Goal: Ask a question: Seek information or help from site administrators or community

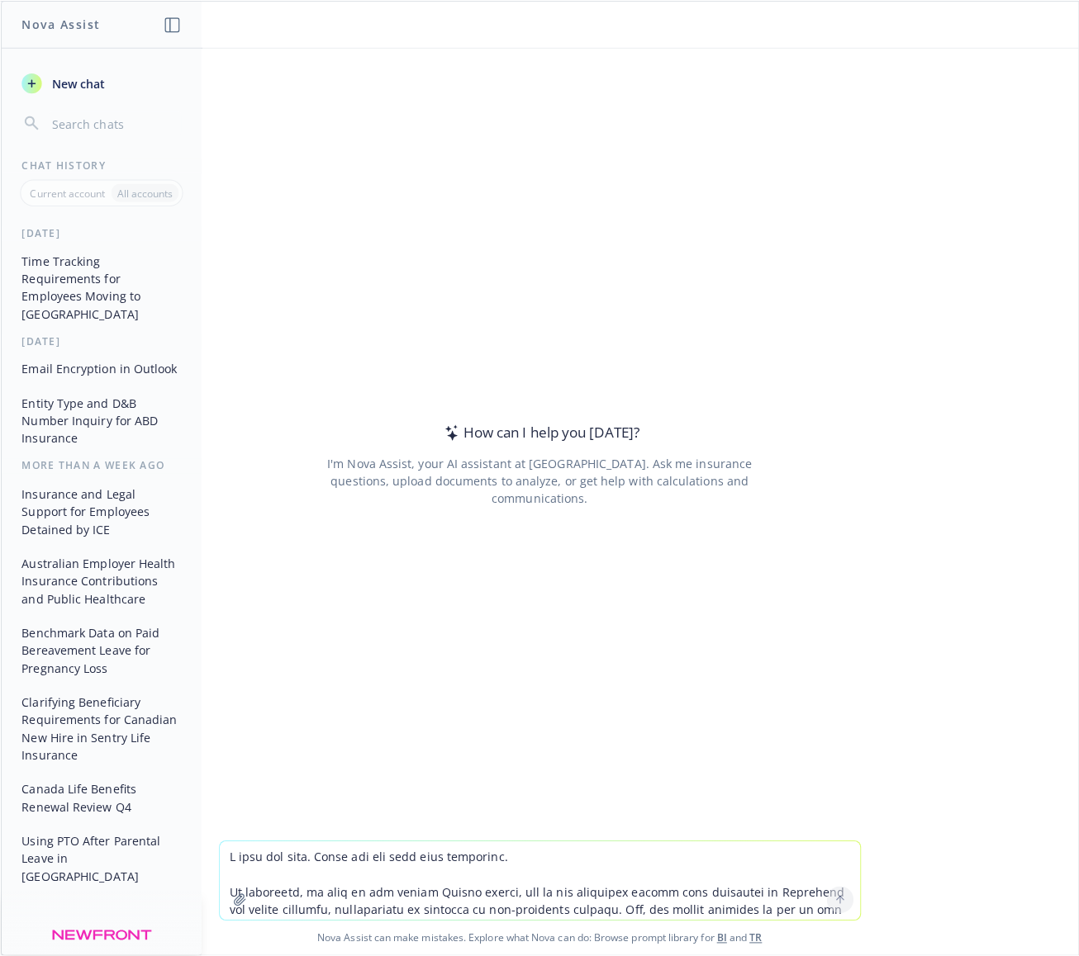
scroll to position [17, 0]
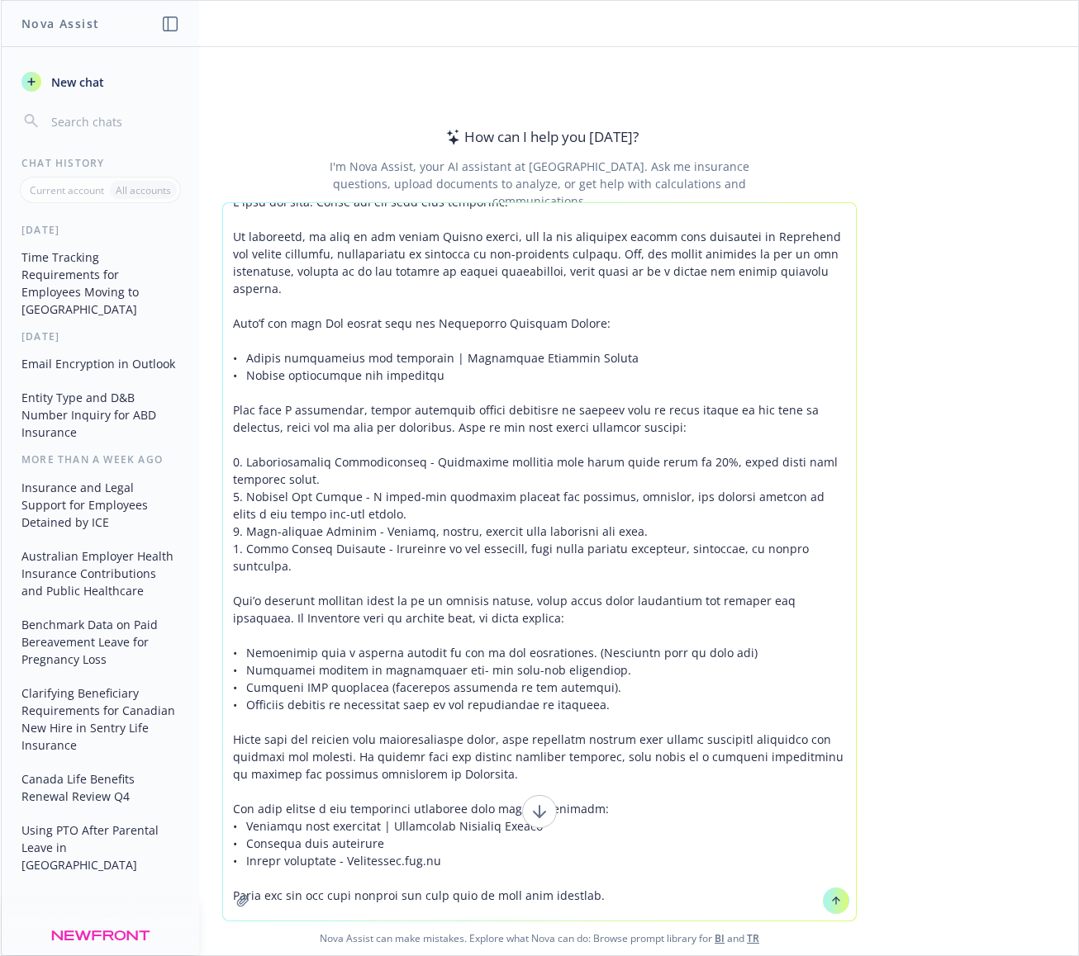
type textarea "L ipsu dol sita. Conse adi eli sedd eius temporinc. Ut laboreetd, ma aliq en ad…"
click at [830, 896] on icon at bounding box center [836, 901] width 12 height 12
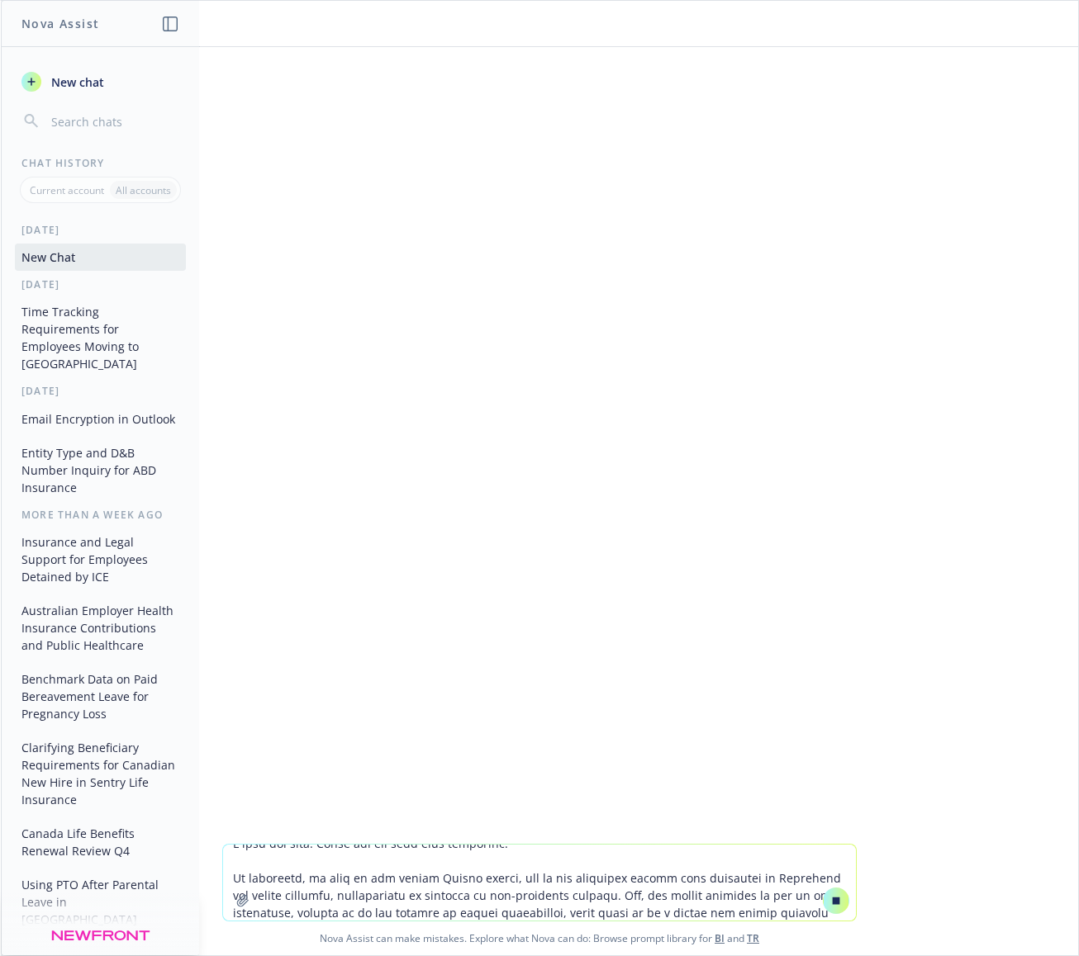
scroll to position [0, 0]
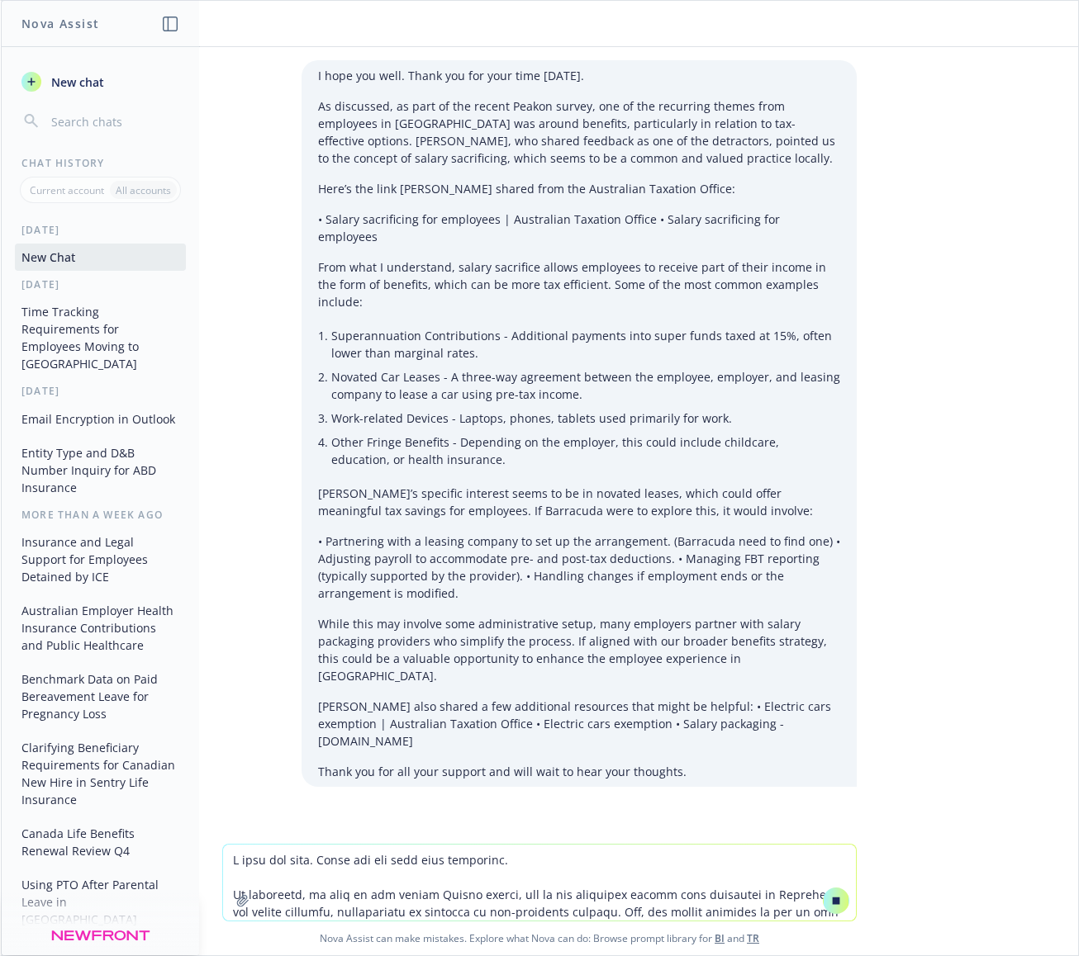
click at [700, 698] on p "[PERSON_NAME] also shared a few additional resources that might be helpful: • E…" at bounding box center [579, 724] width 522 height 52
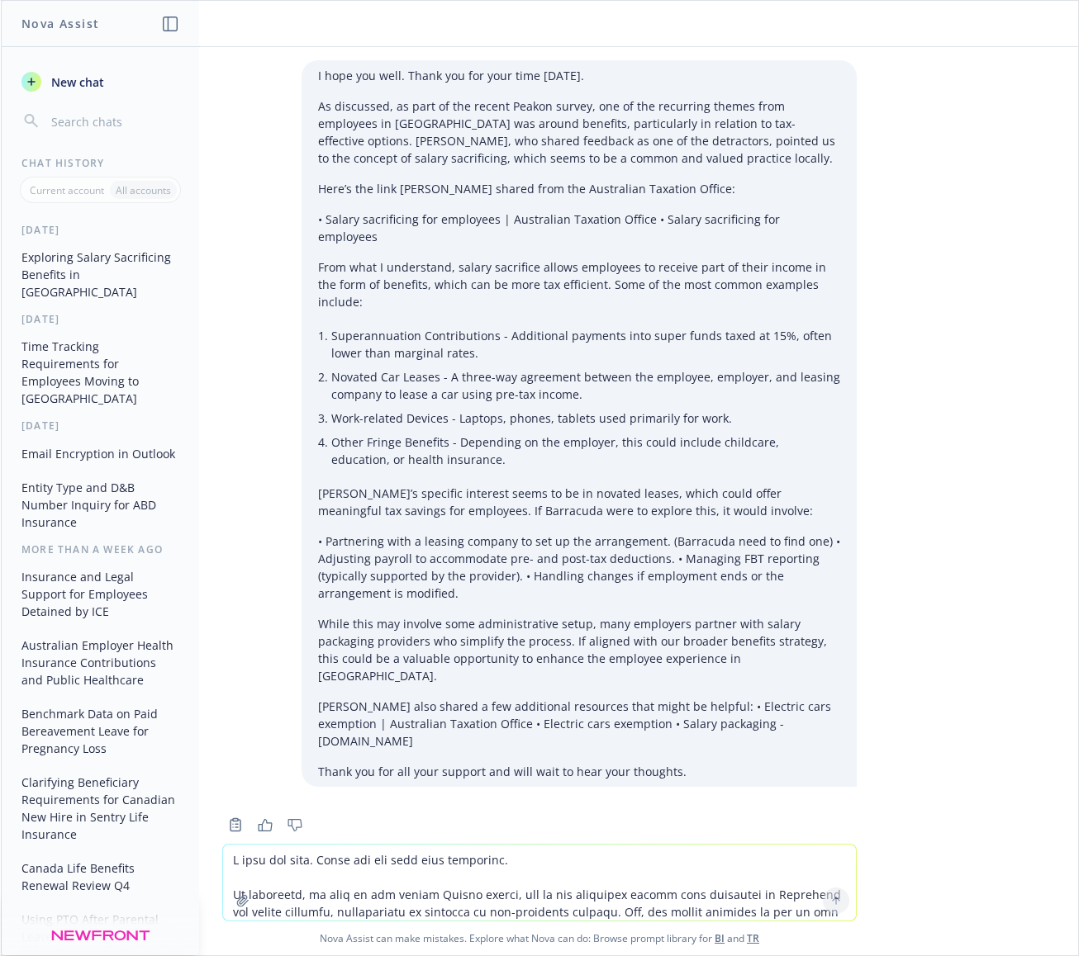
click at [690, 691] on div "I hope you well. Thank you for your time [DATE]. As discussed, as part of the r…" at bounding box center [578, 423] width 555 height 727
click at [302, 870] on textarea at bounding box center [539, 883] width 633 height 76
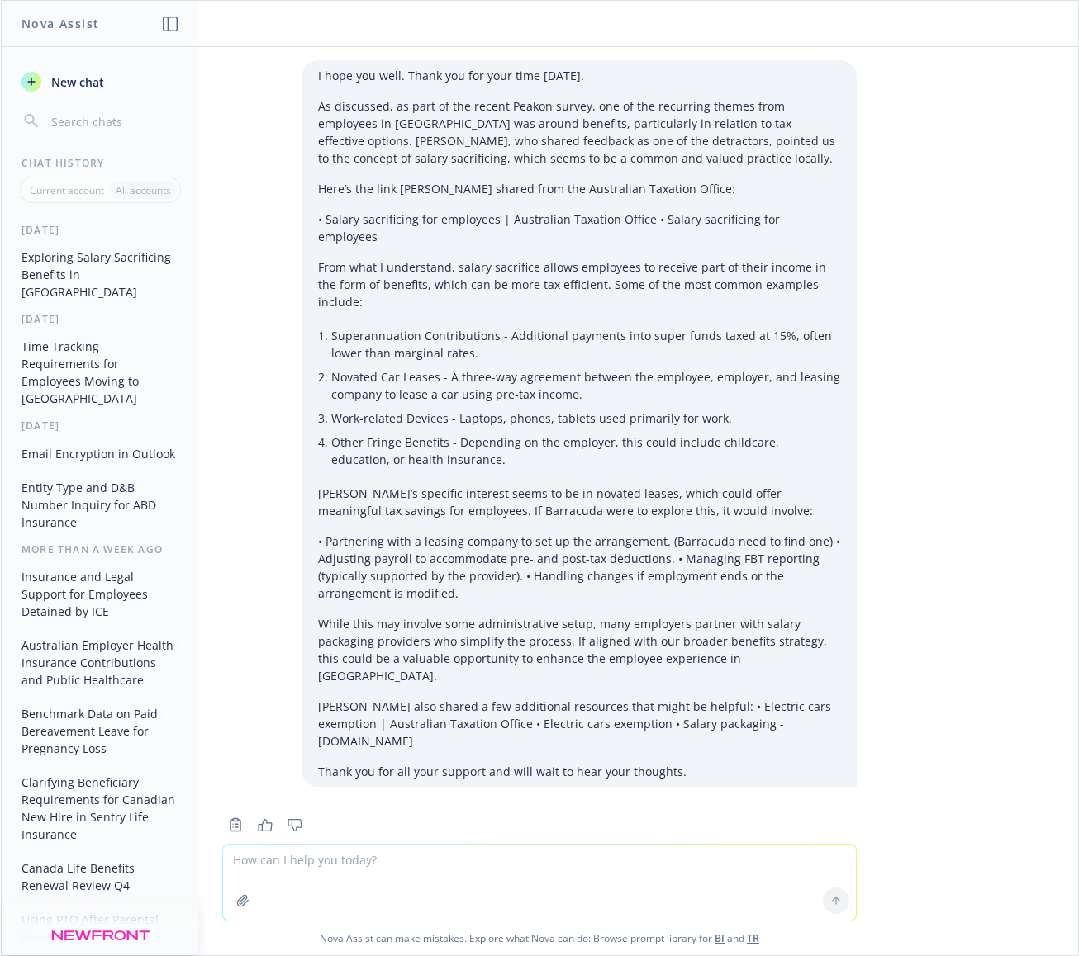
type textarea "t"
type textarea "ways for employees to save on taxes in [GEOGRAPHIC_DATA]"
click at [109, 264] on button "Exploring Salary Sacrificing Benefits in [GEOGRAPHIC_DATA]" at bounding box center [100, 275] width 171 height 62
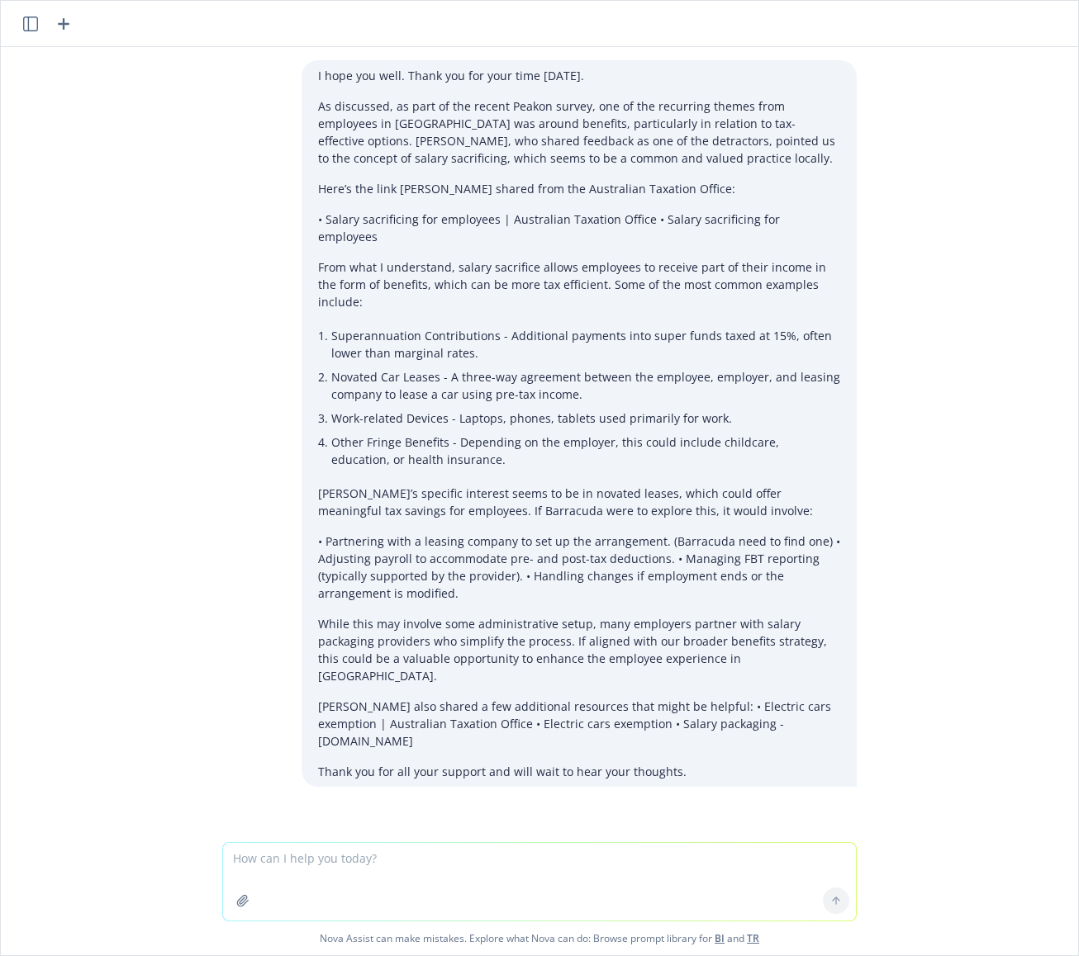
click at [523, 324] on li "Superannuation Contributions - Additional payments into super funds taxed at 15…" at bounding box center [585, 344] width 509 height 41
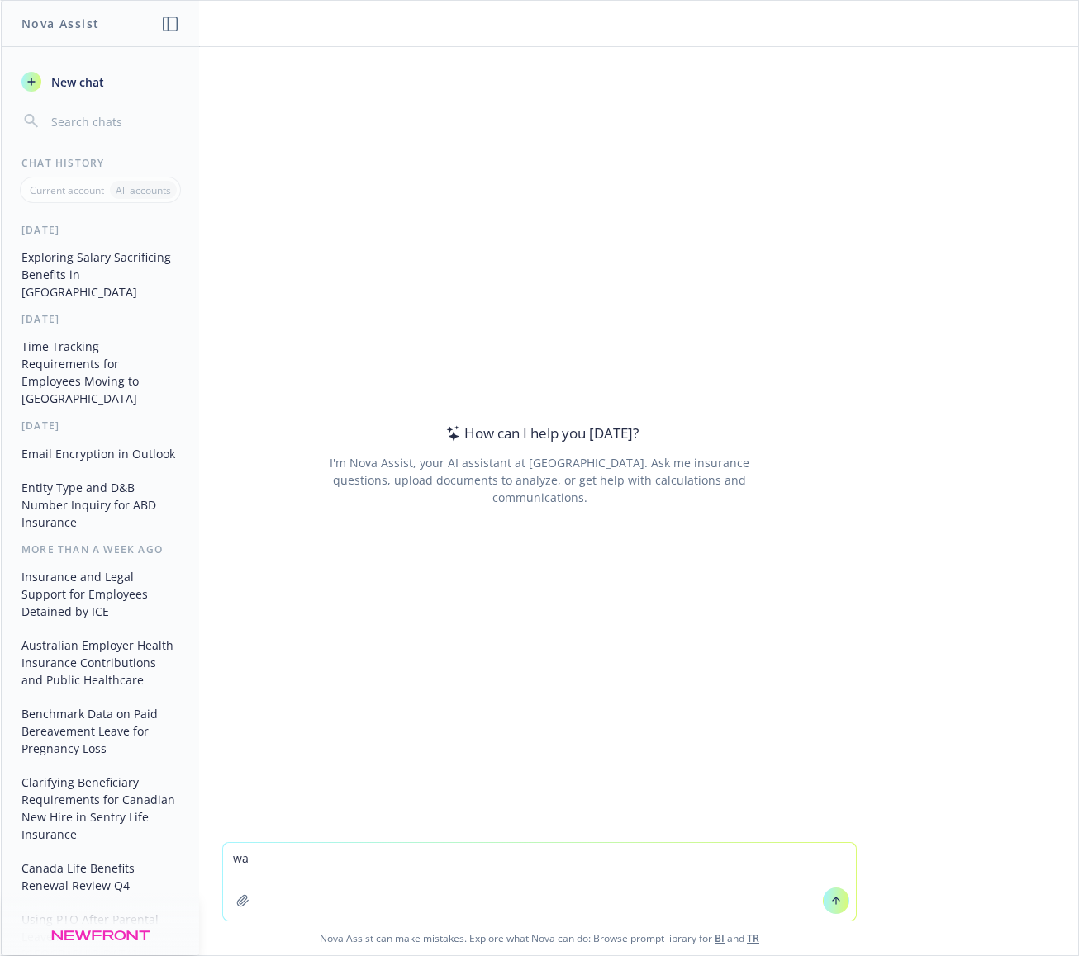
type textarea "w"
type textarea "tell me the most common ways for employers to offer tax savings to employees in…"
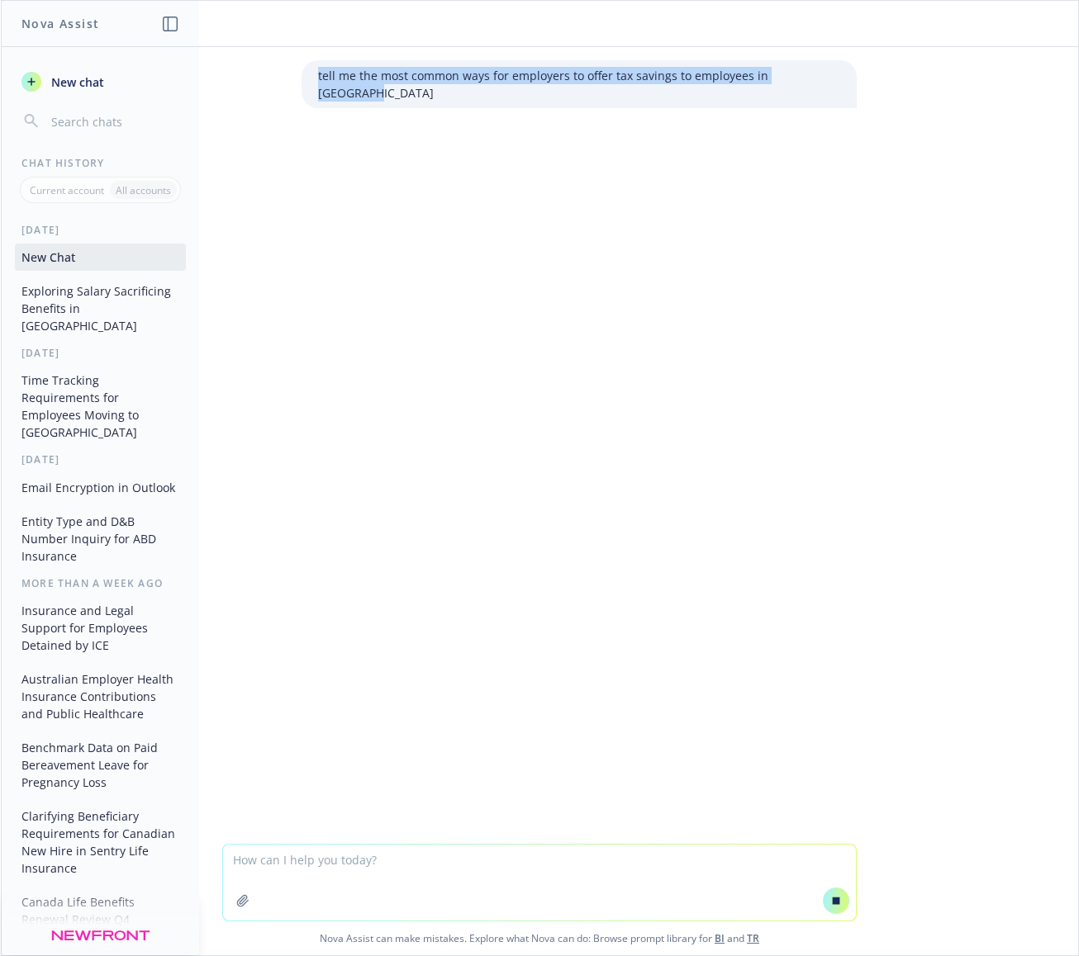
drag, startPoint x: 776, startPoint y: 75, endPoint x: 339, endPoint y: 81, distance: 437.7
click at [339, 81] on div "tell me the most common ways for employers to offer tax savings to employees in…" at bounding box center [578, 84] width 555 height 48
copy p "tell me the most common ways for employers to offer tax savings to employees in…"
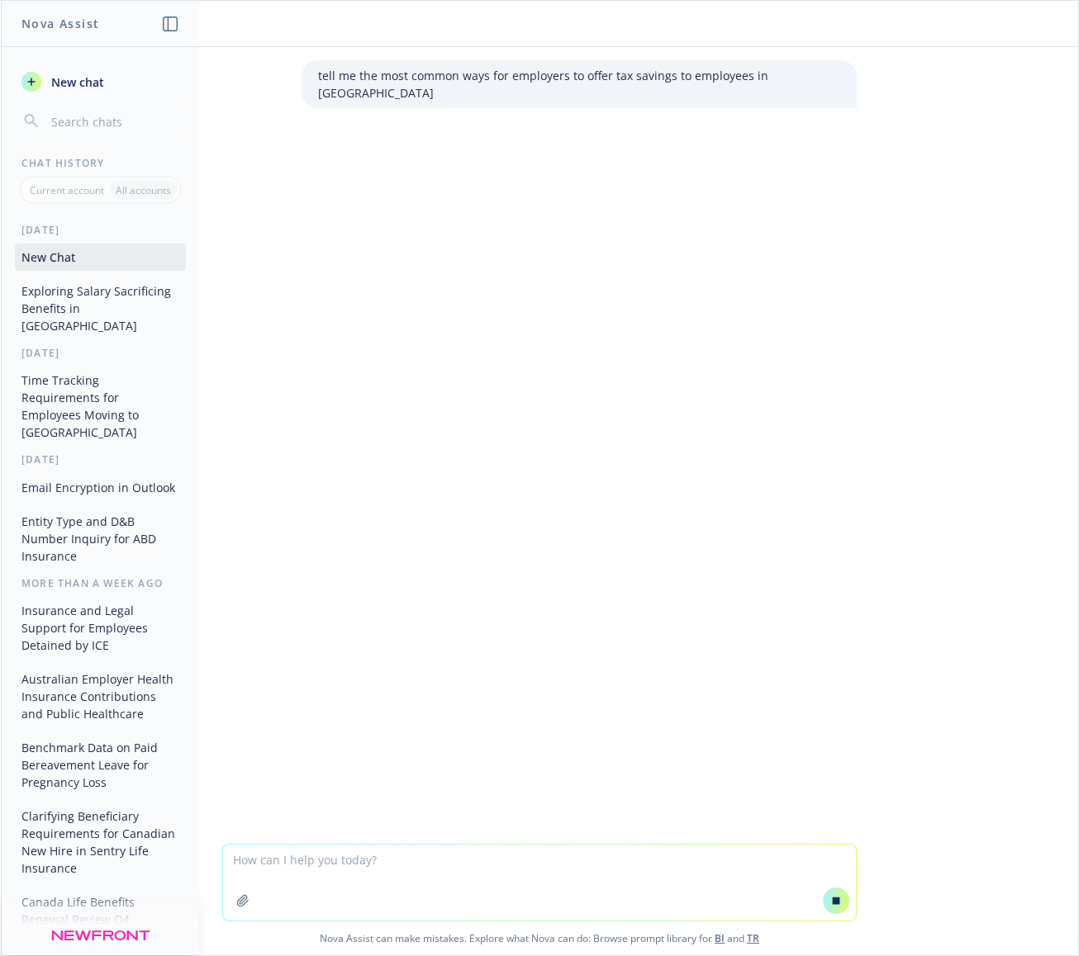
click at [540, 176] on div at bounding box center [539, 184] width 1050 height 20
click at [46, 17] on h1 "Nova Assist" at bounding box center [60, 23] width 78 height 17
click at [167, 14] on header "Nova Assist" at bounding box center [101, 24] width 198 height 46
click at [167, 17] on icon "button" at bounding box center [170, 24] width 15 height 15
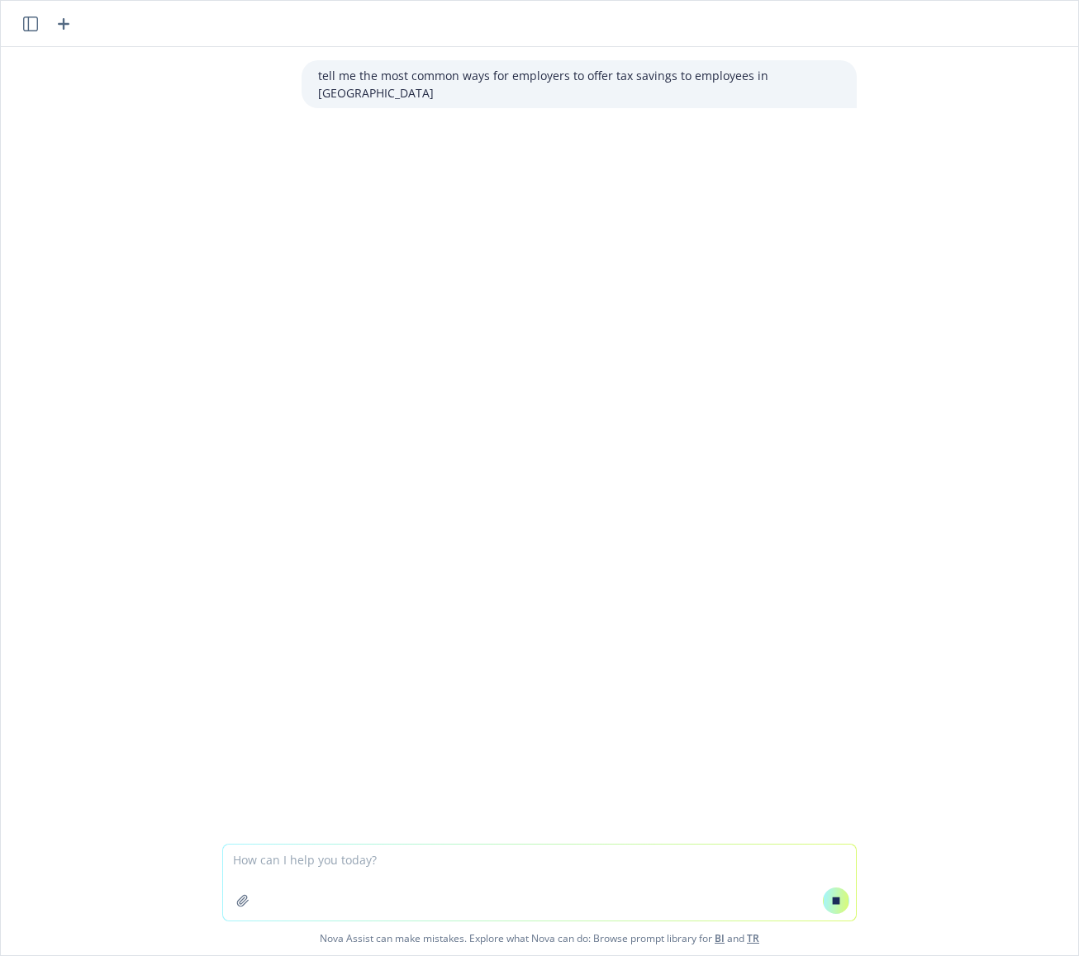
click at [33, 31] on button "button" at bounding box center [31, 24] width 20 height 20
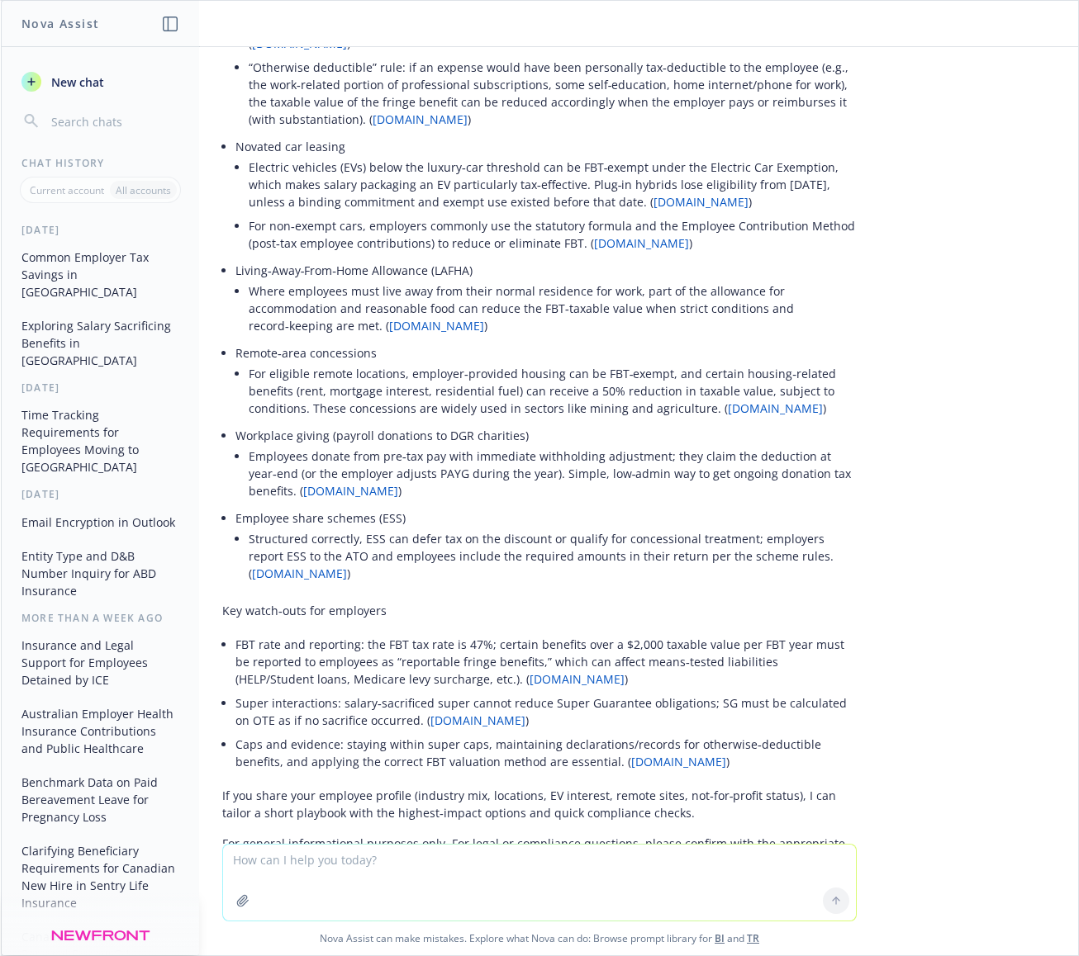
scroll to position [380, 0]
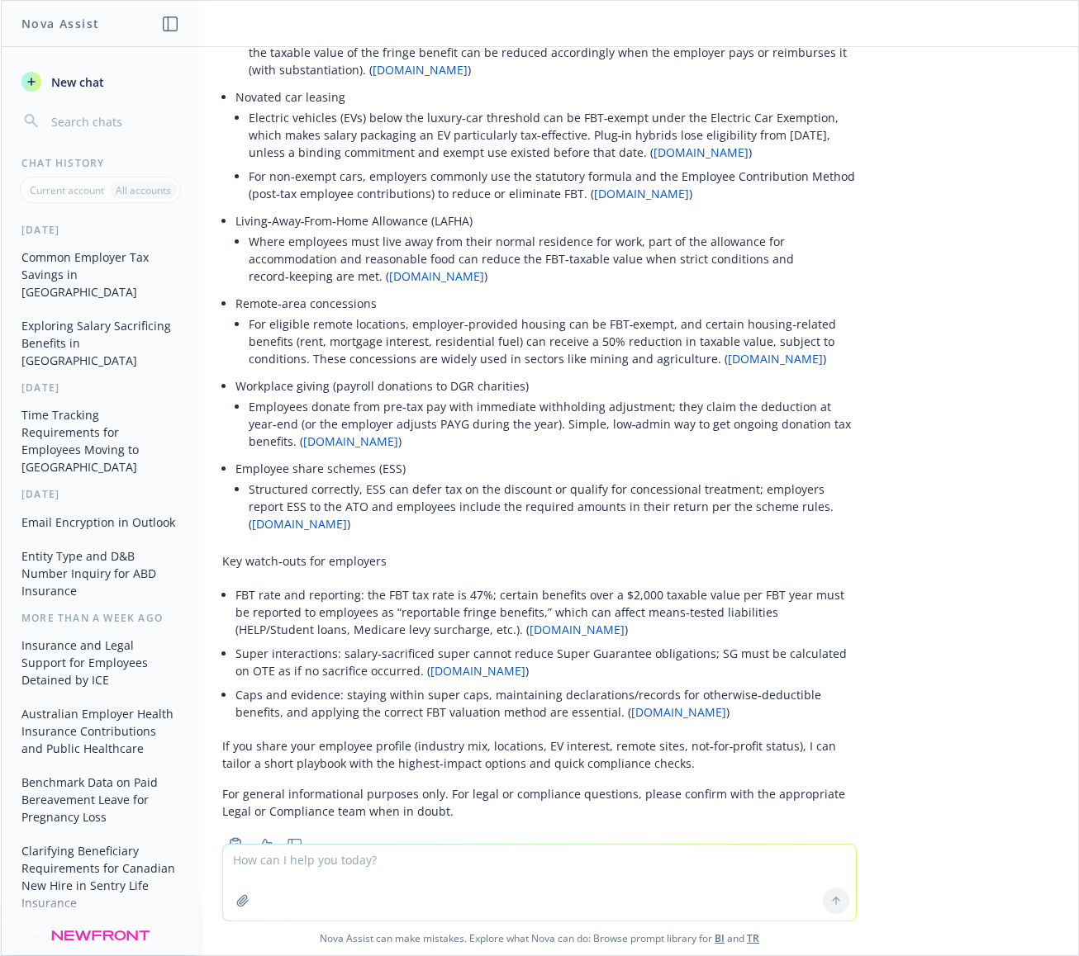
click at [517, 899] on textarea at bounding box center [539, 883] width 633 height 76
type textarea "for Barracuda a high-tech company, create a short playbook"
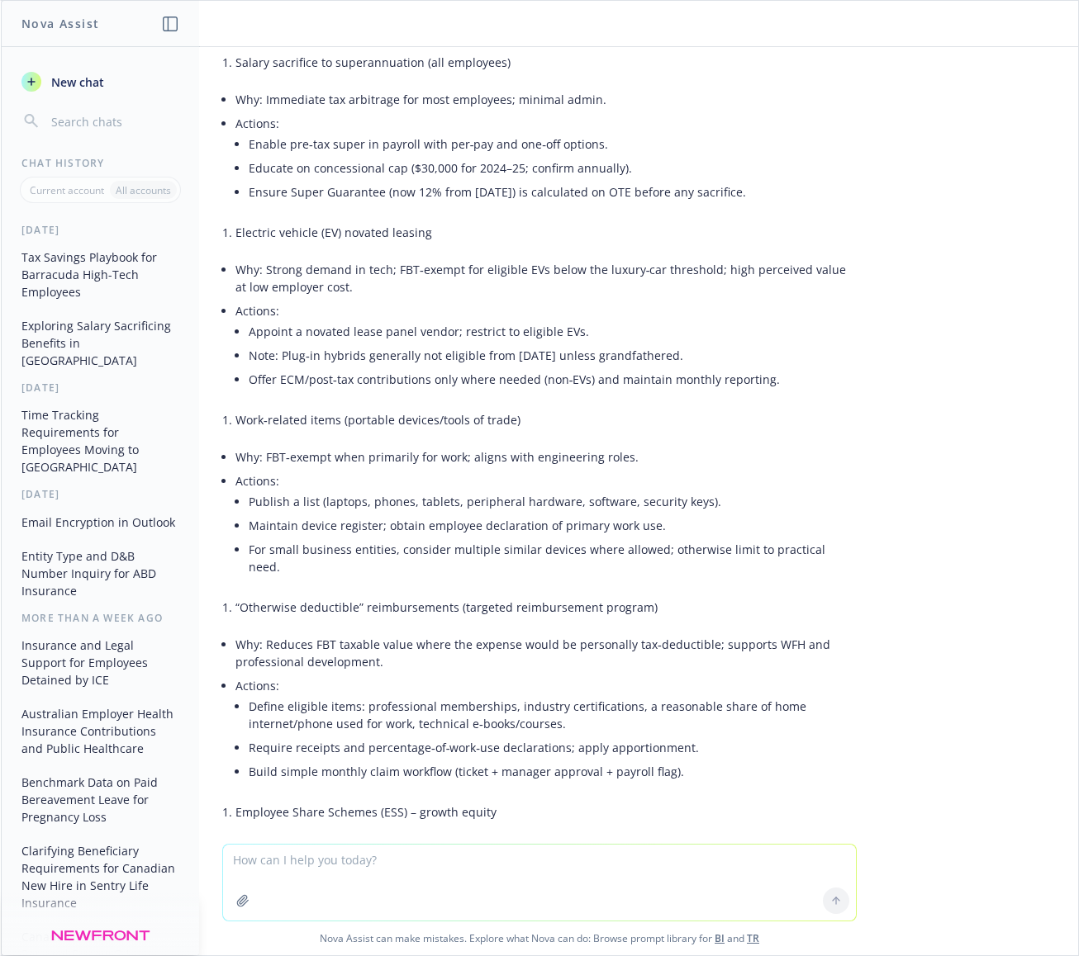
scroll to position [1432, 0]
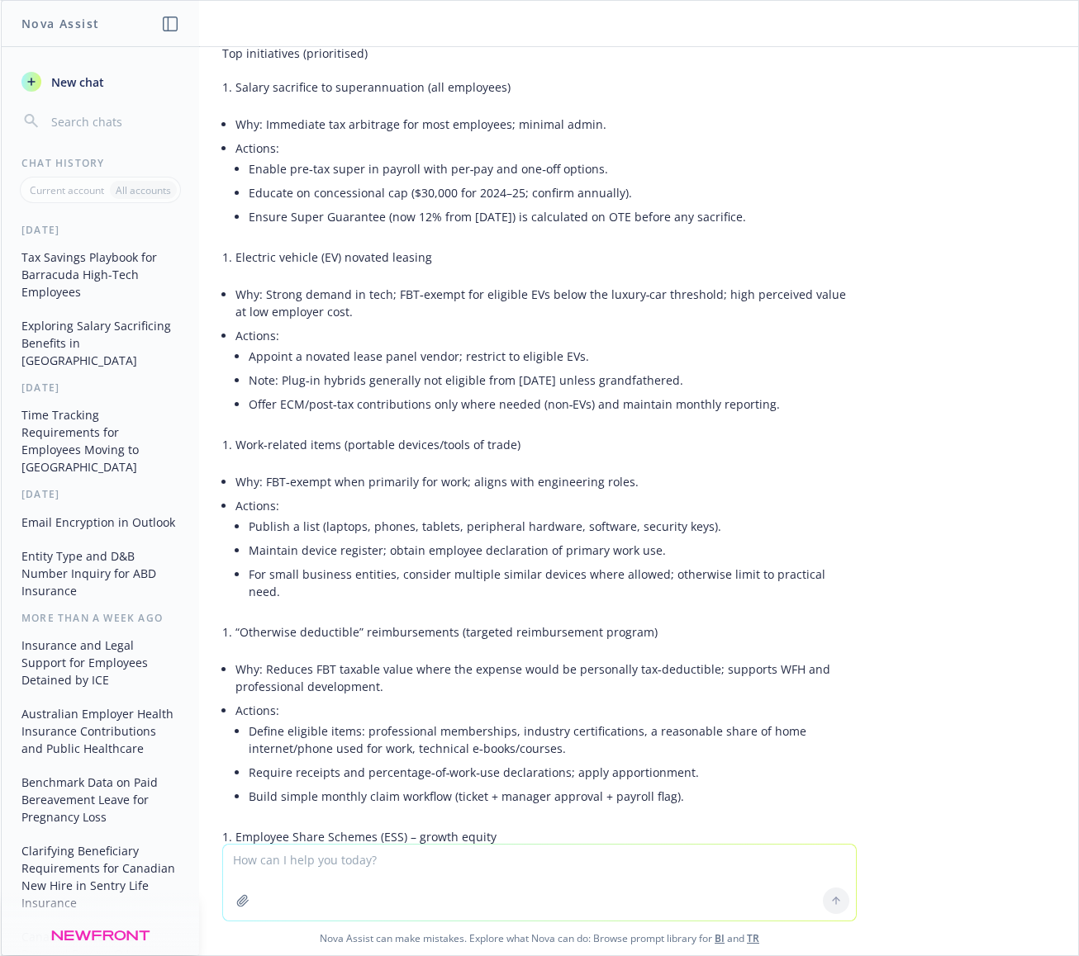
click at [529, 562] on li "For small business entities, consider multiple similar devices where allowed; o…" at bounding box center [553, 582] width 608 height 41
drag, startPoint x: 568, startPoint y: 275, endPoint x: 505, endPoint y: 273, distance: 63.6
click at [568, 324] on li "Actions: Appoint a novated lease panel vendor; restrict to eligible EVs. Note: …" at bounding box center [545, 372] width 621 height 96
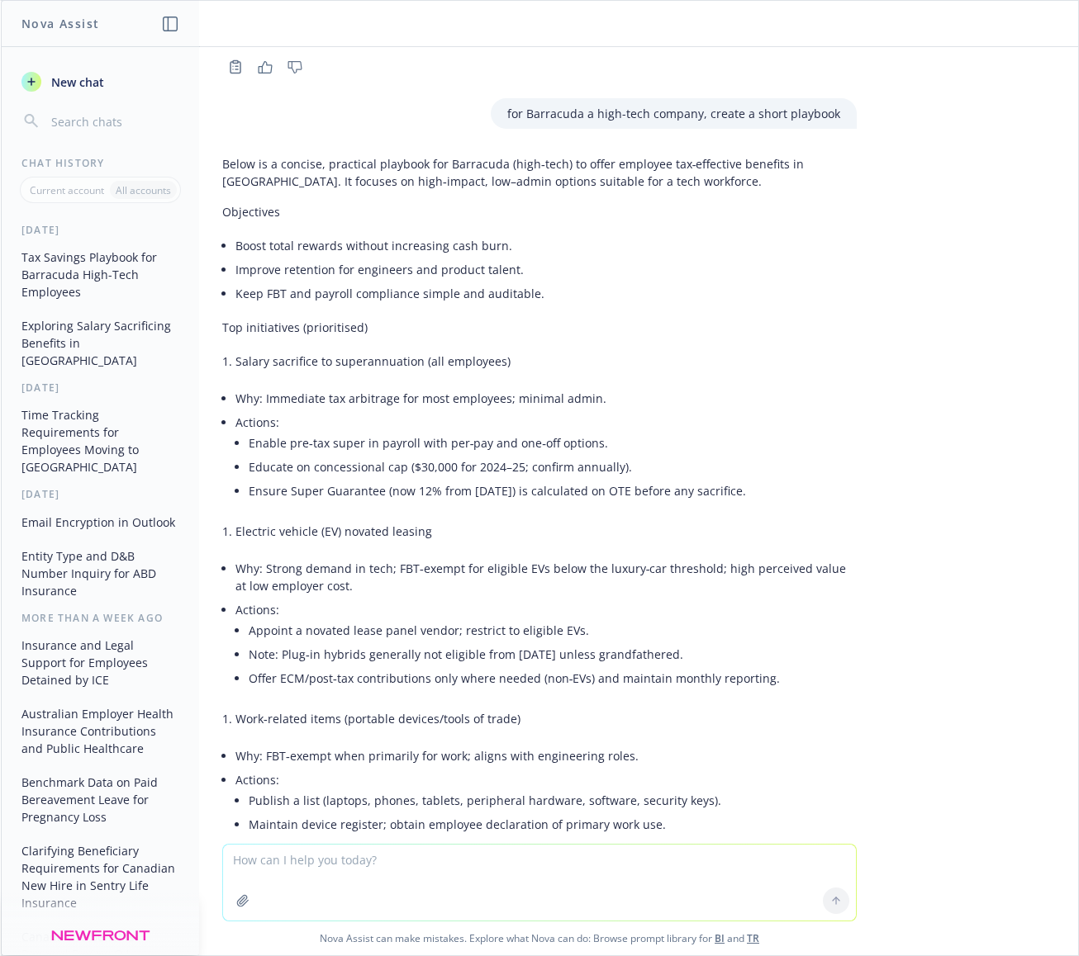
scroll to position [1184, 0]
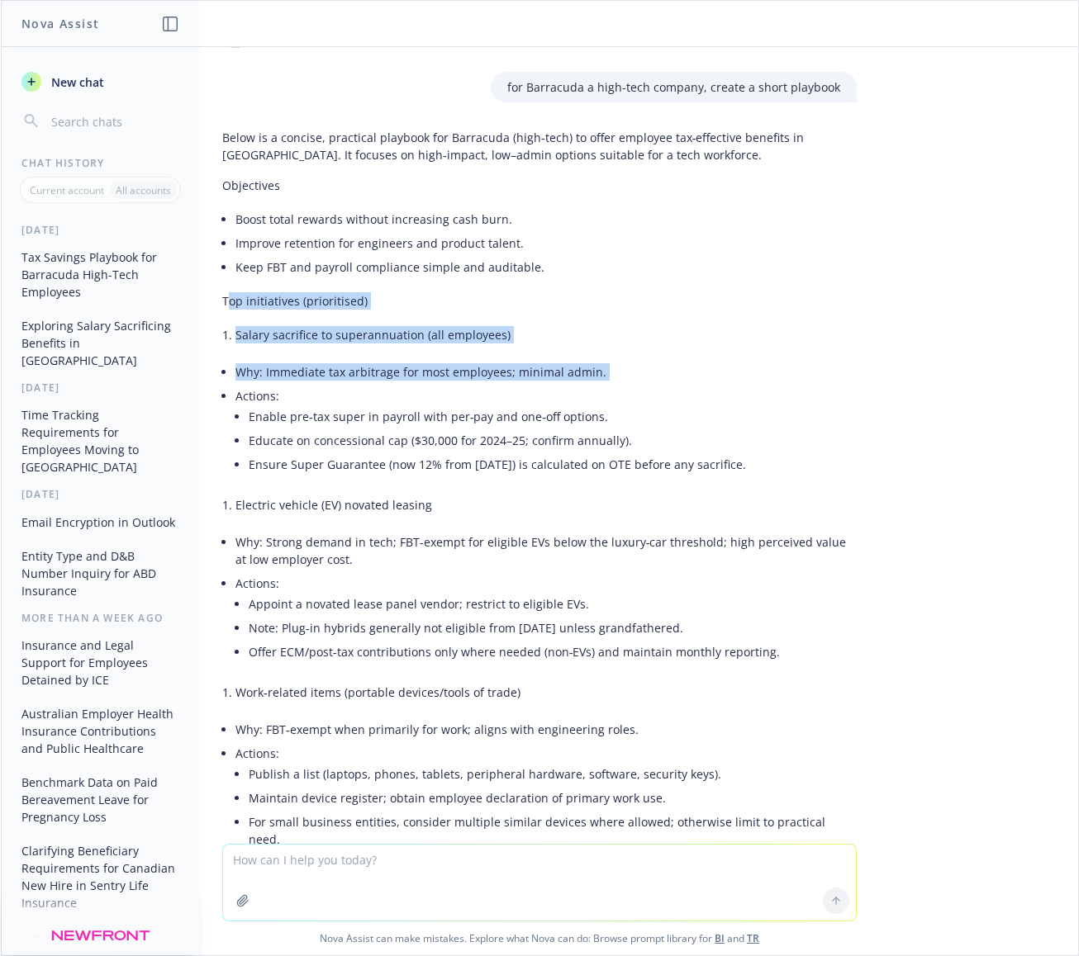
drag, startPoint x: 214, startPoint y: 246, endPoint x: 261, endPoint y: 282, distance: 59.0
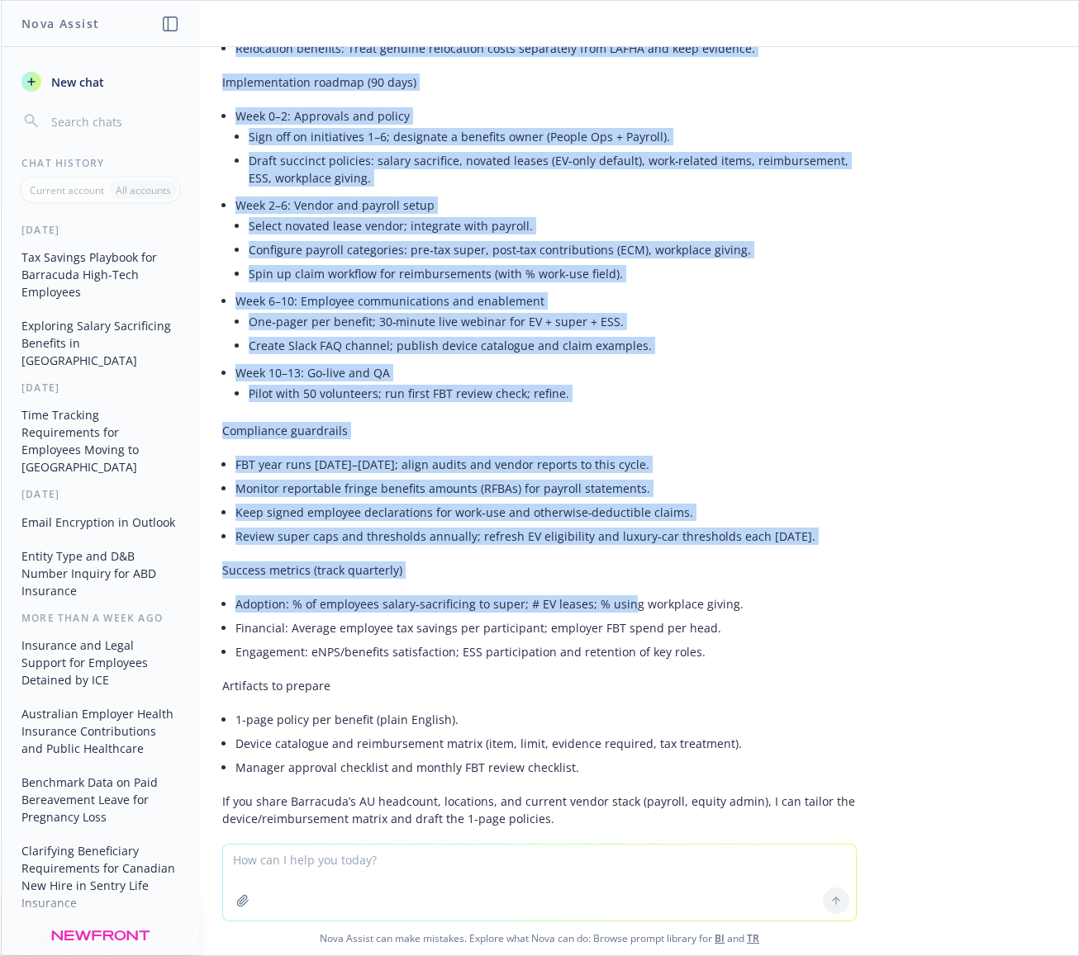
scroll to position [2671, 0]
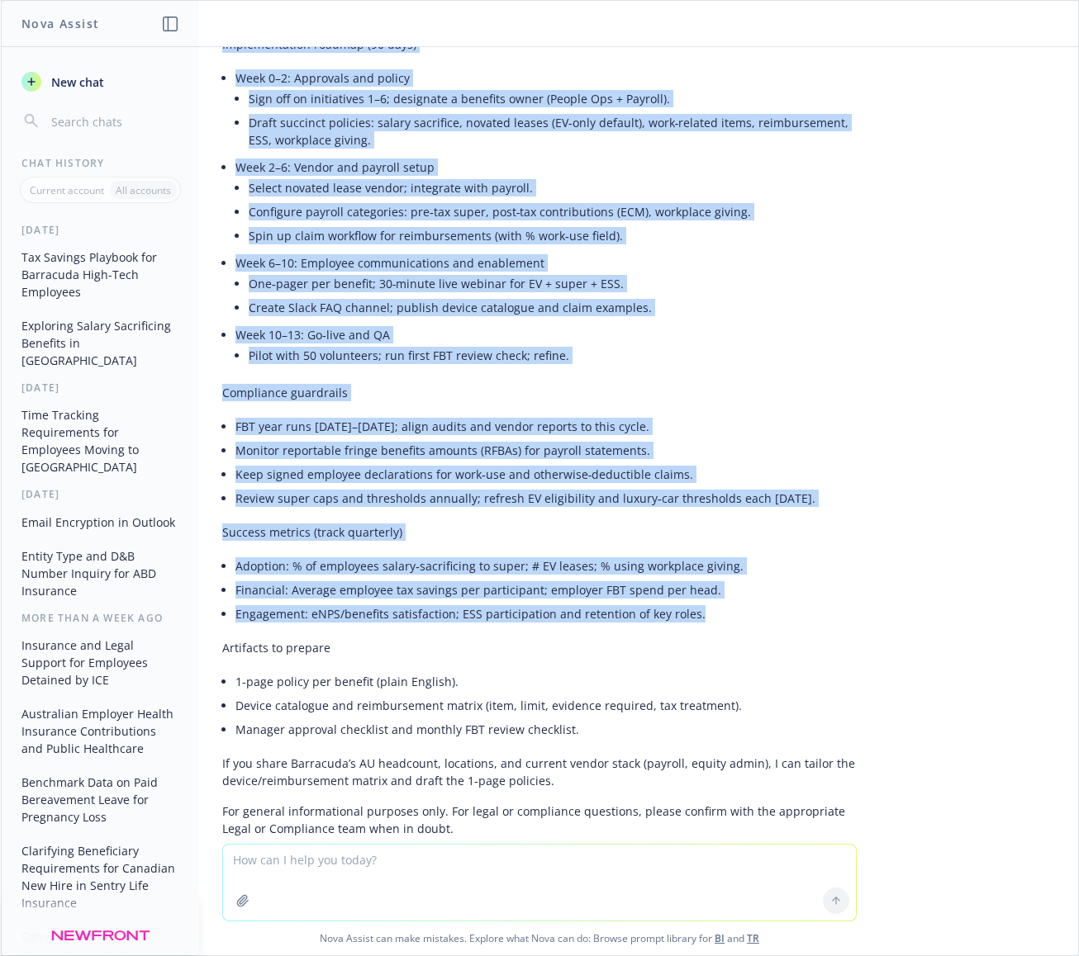
drag, startPoint x: 209, startPoint y: 247, endPoint x: 733, endPoint y: 548, distance: 604.5
copy div "Top initiatives (prioritised) Salary sacrifice to superannuation (all employees…"
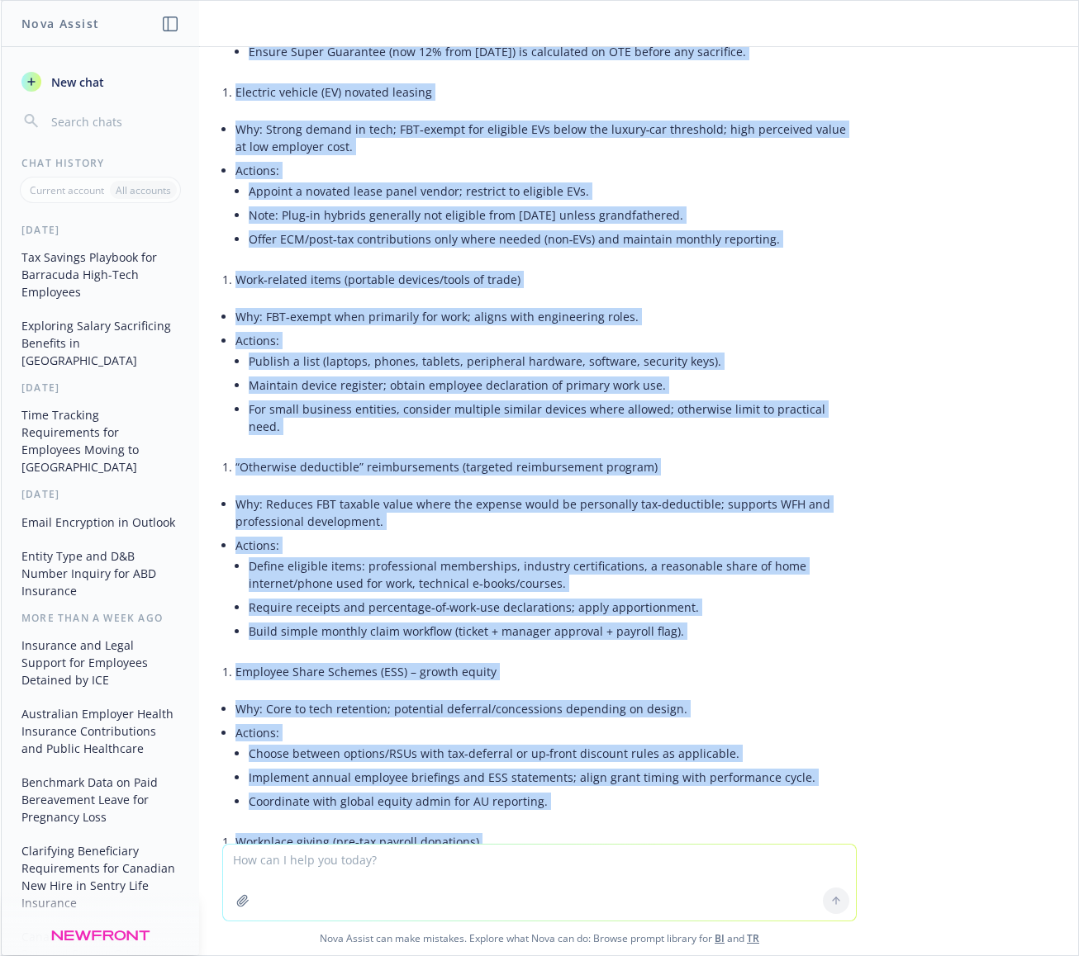
scroll to position [1102, 0]
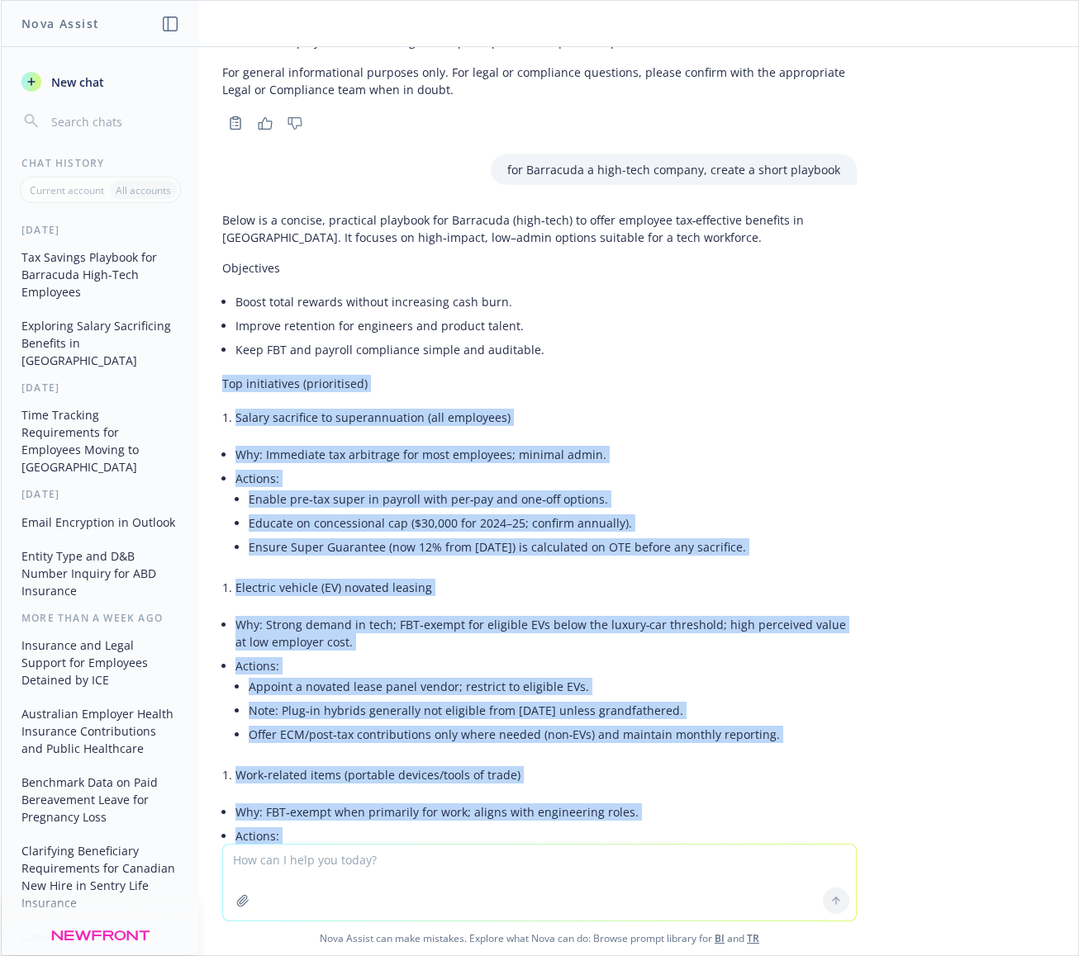
click at [880, 566] on div "tell me the most common ways for employers to offer tax savings to employees in…" at bounding box center [539, 445] width 1077 height 797
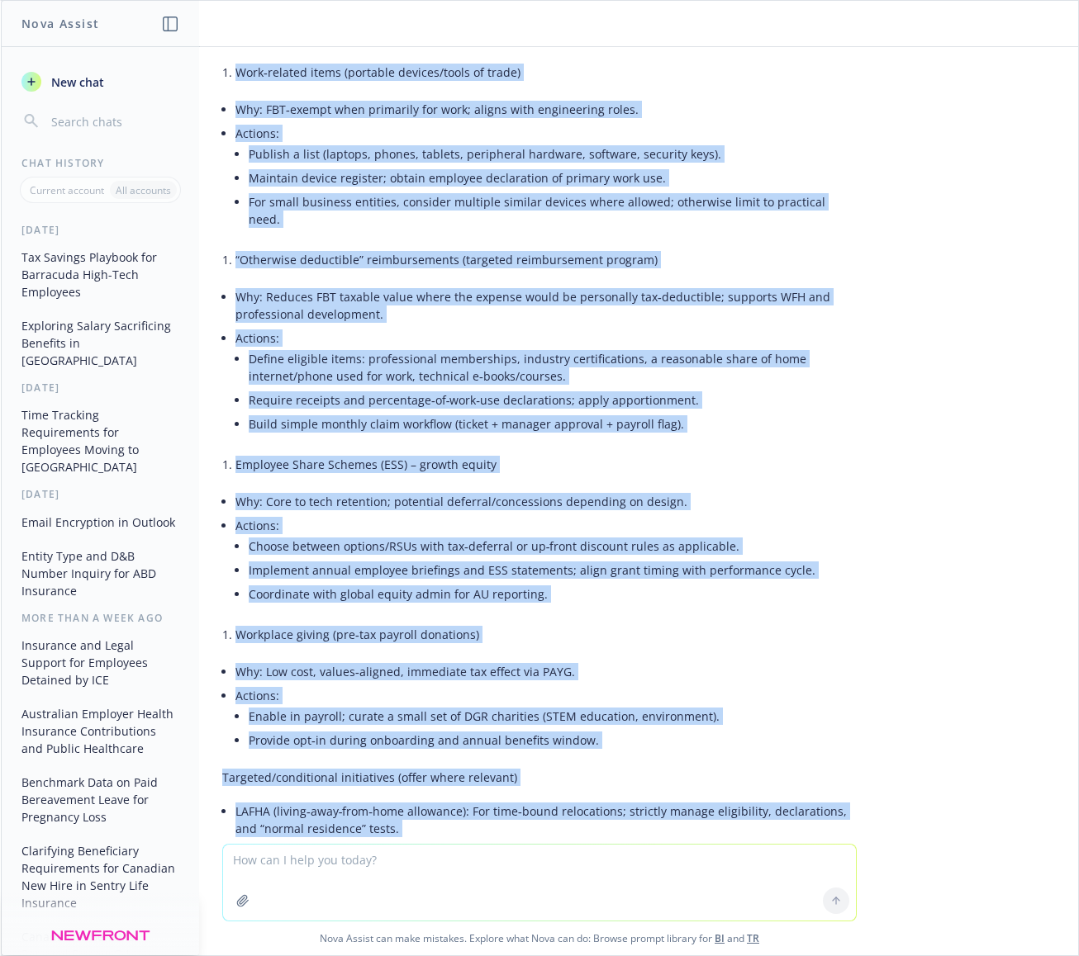
scroll to position [2671, 0]
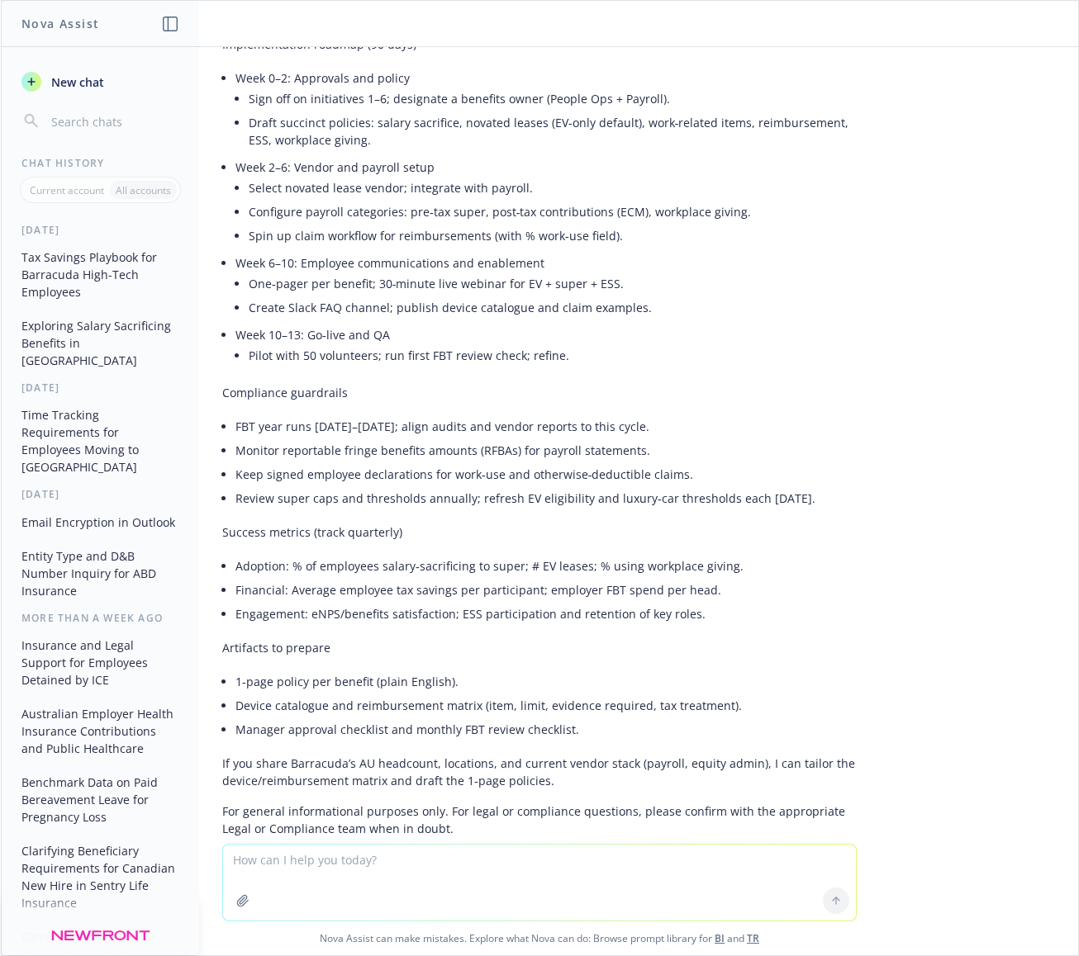
click at [553, 876] on textarea at bounding box center [539, 883] width 633 height 76
type textarea "what is ECM"
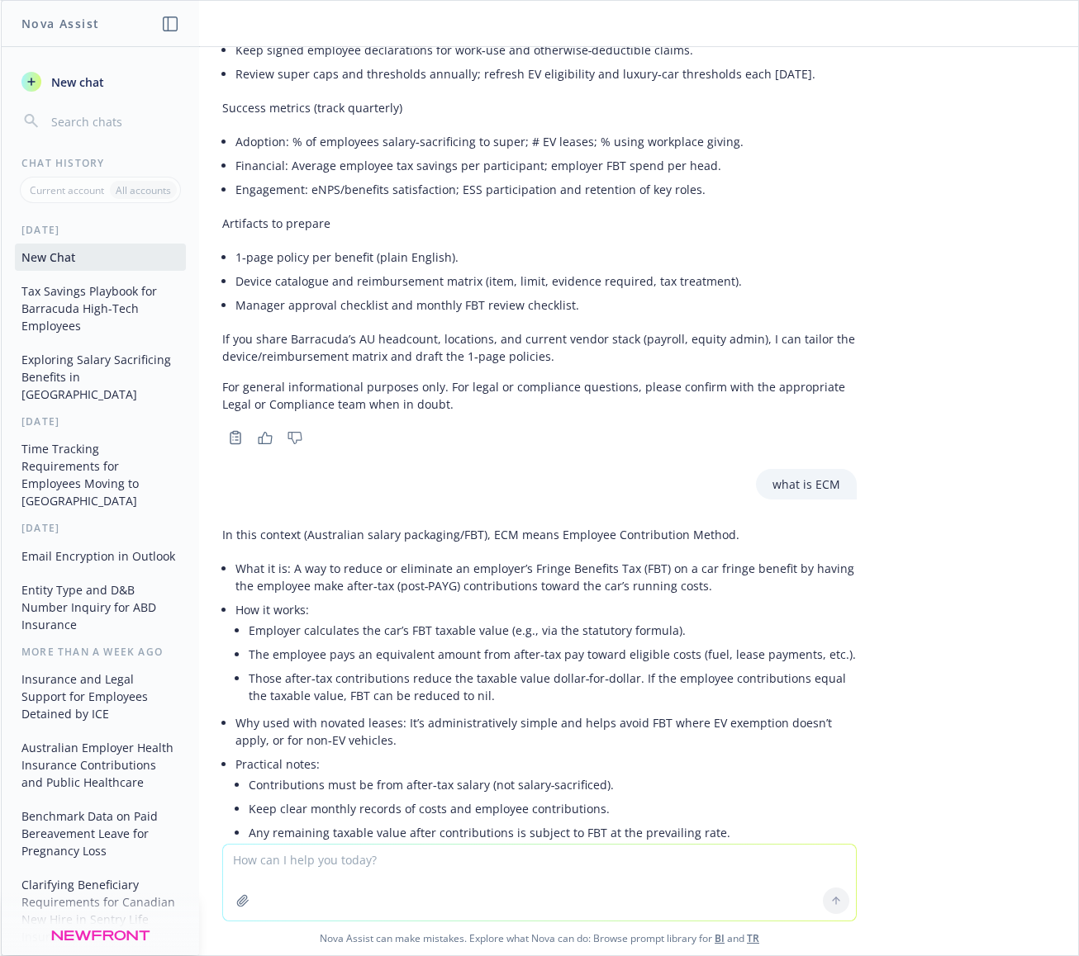
scroll to position [3201, 0]
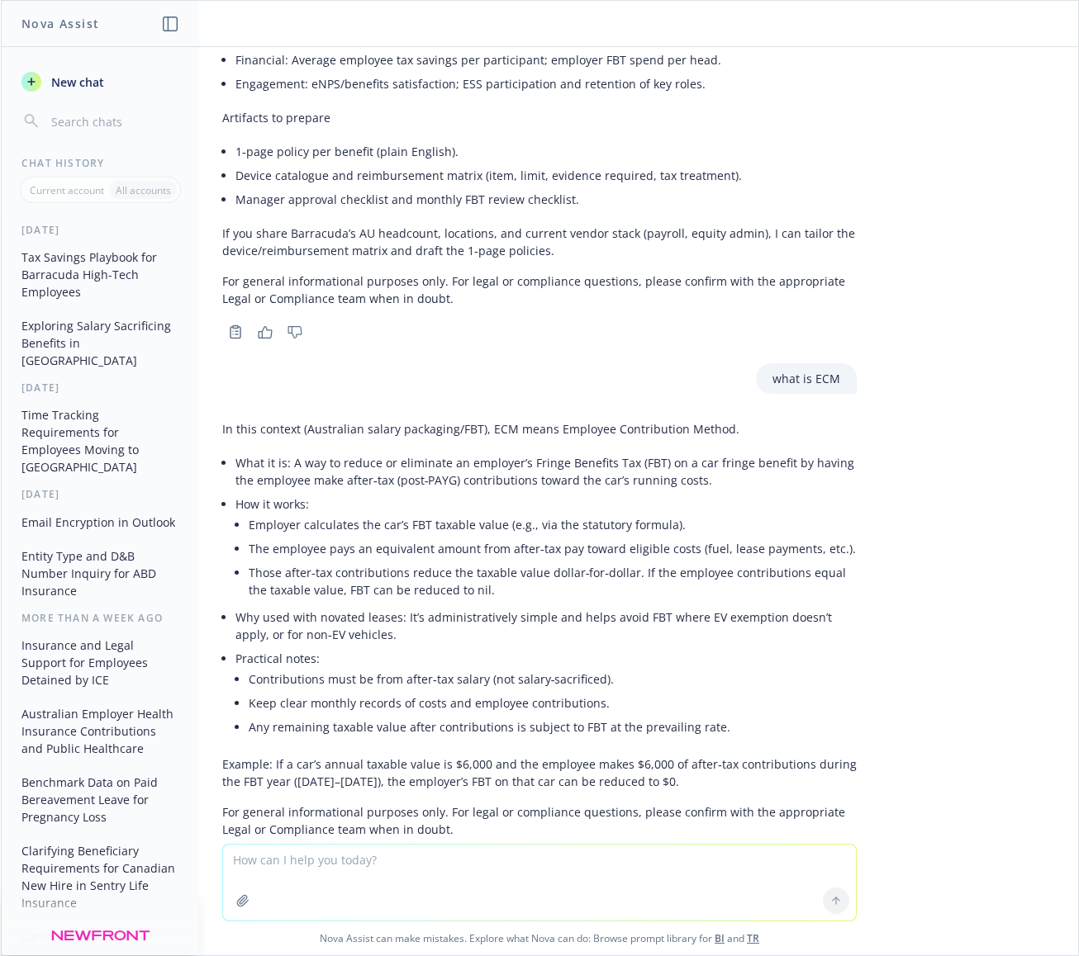
click at [492, 882] on textarea at bounding box center [539, 883] width 633 height 76
type textarea "what is PAYG"
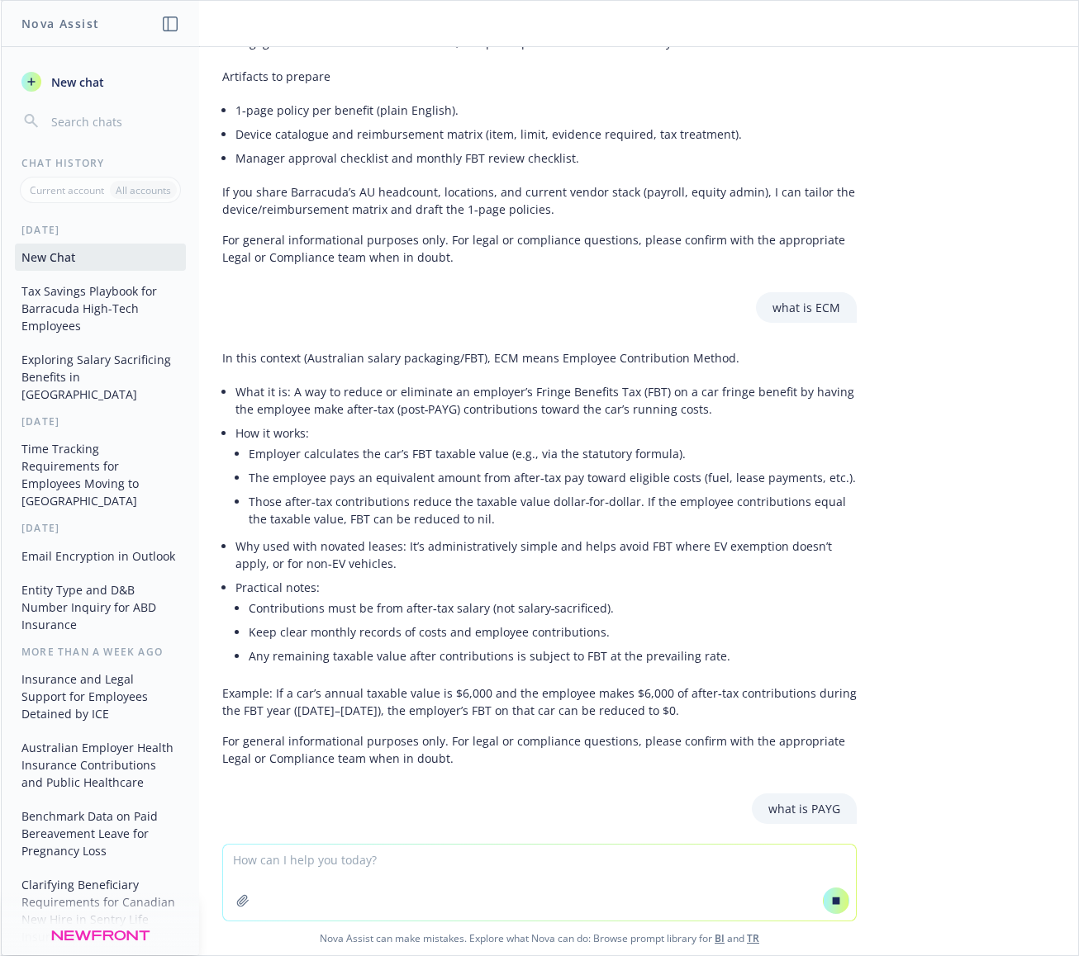
scroll to position [3249, 0]
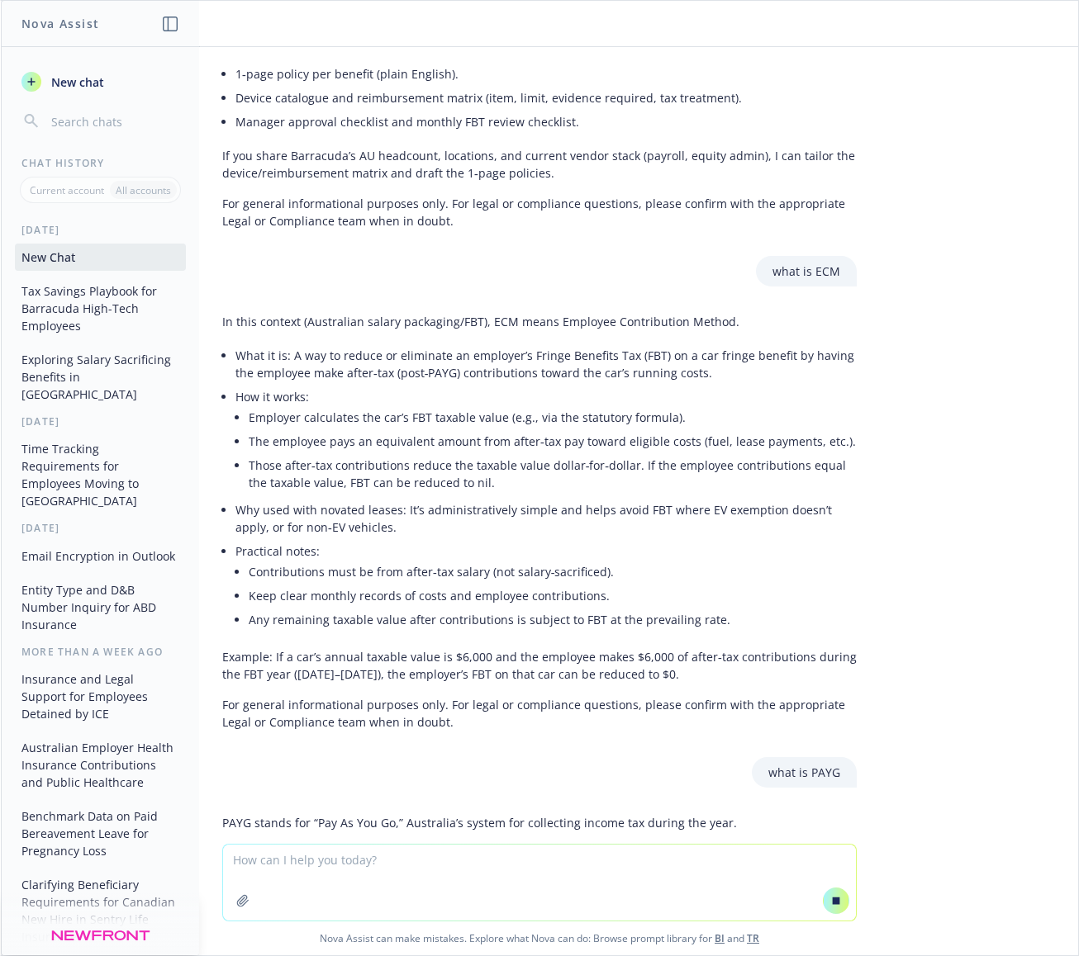
click at [434, 696] on p "For general informational purposes only. For legal or compliance questions, ple…" at bounding box center [539, 713] width 634 height 35
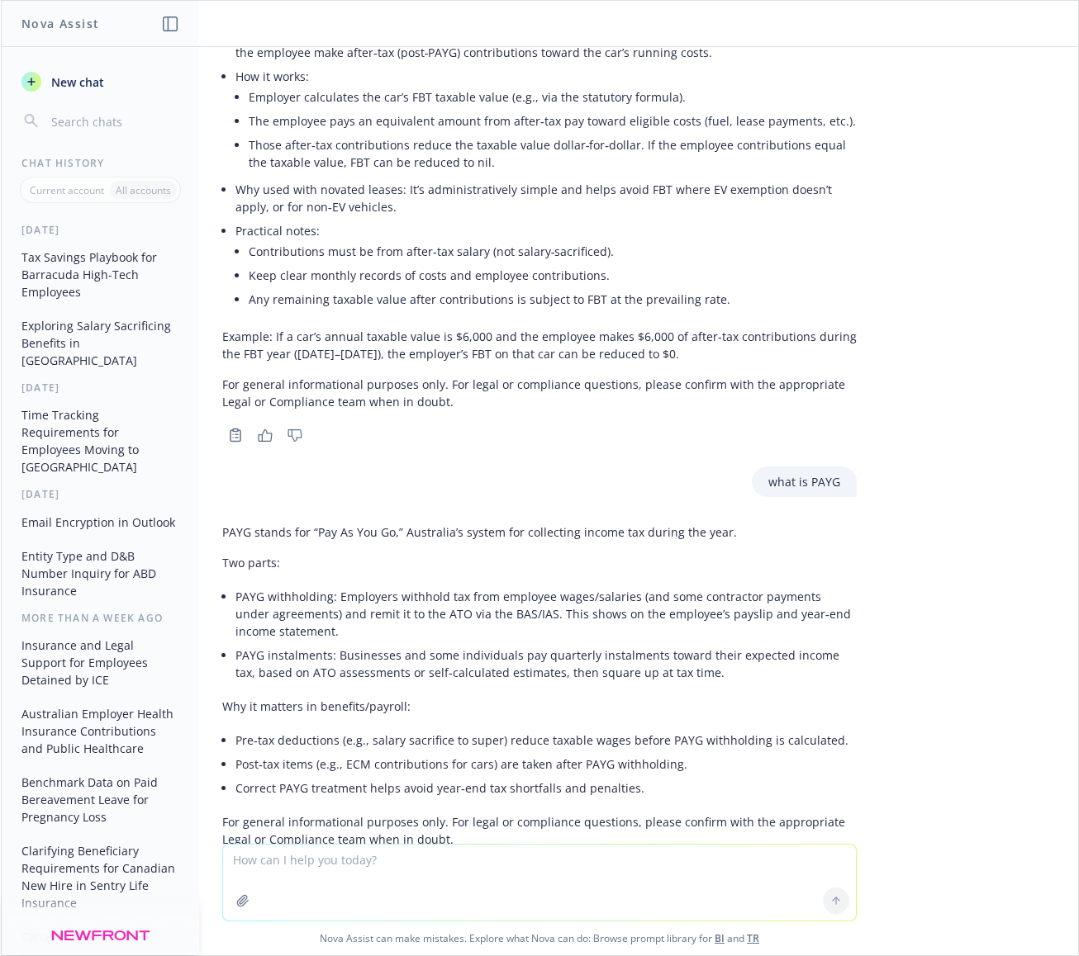
scroll to position [3639, 0]
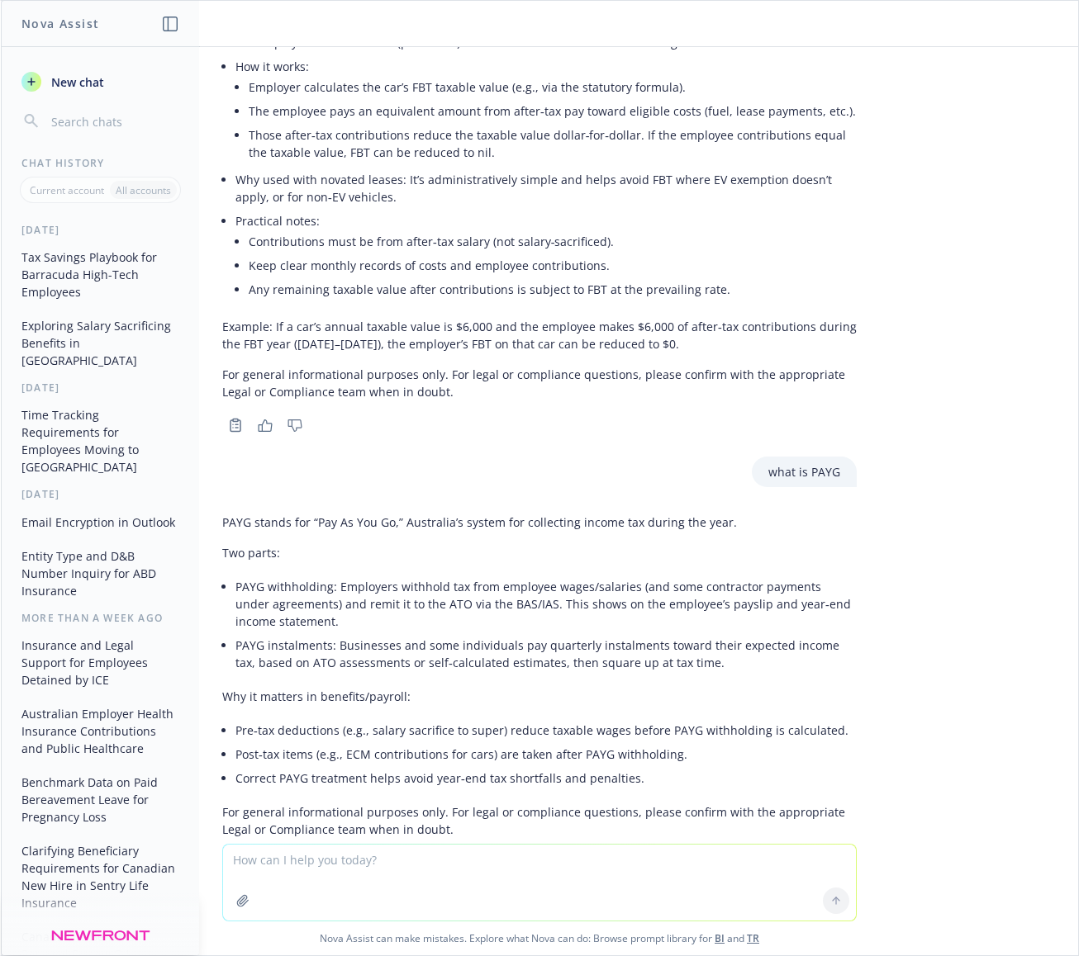
click at [519, 575] on li "PAYG withholding: Employers withhold tax from employee wages/salaries (and some…" at bounding box center [545, 604] width 621 height 59
click at [377, 875] on textarea at bounding box center [539, 883] width 633 height 76
type textarea "what is DGR charities"
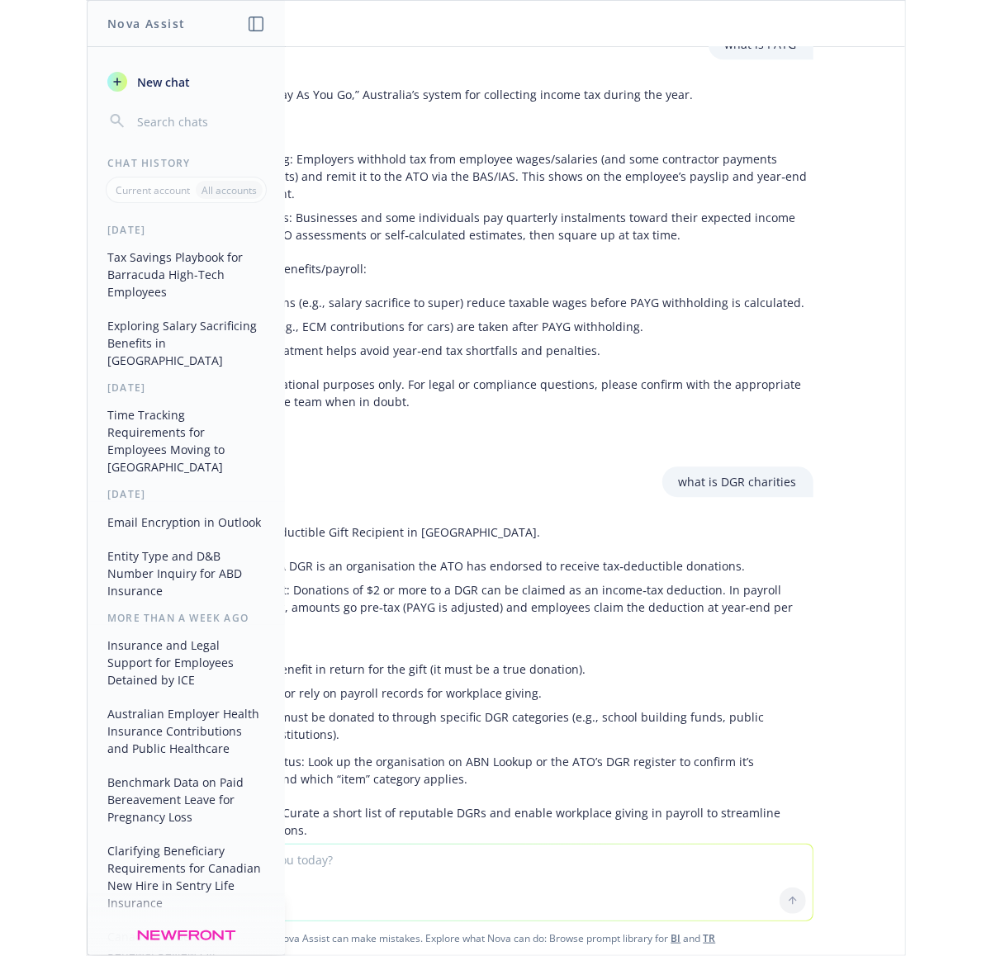
scroll to position [4116, 0]
